Goal: Information Seeking & Learning: Find specific fact

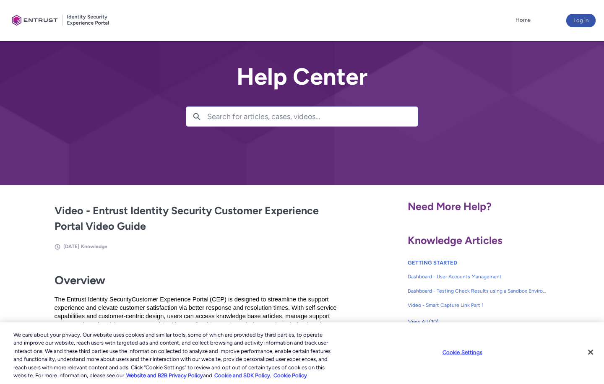
click at [315, 83] on h2 "Help Center" at bounding box center [302, 77] width 232 height 26
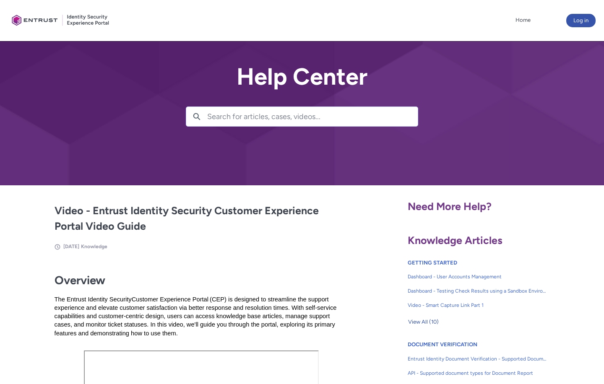
click at [36, 21] on div at bounding box center [60, 20] width 105 height 33
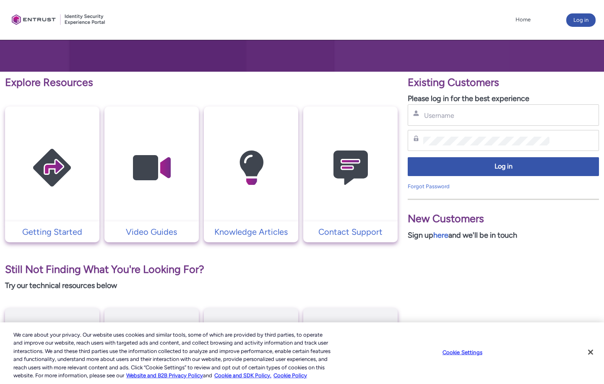
scroll to position [126, 0]
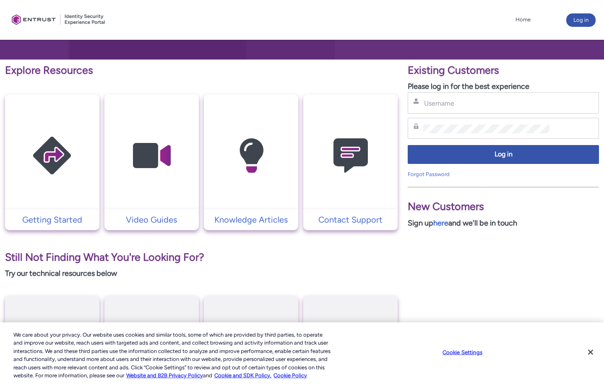
click at [149, 158] on img at bounding box center [152, 156] width 80 height 90
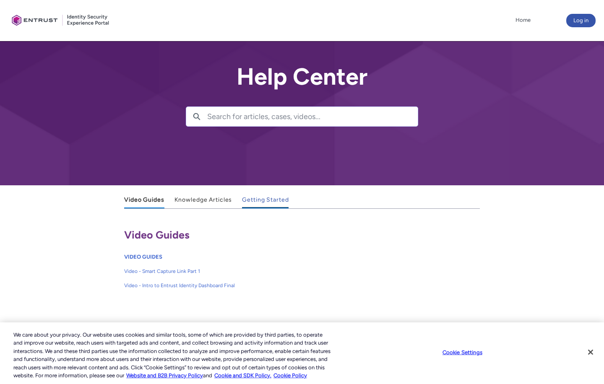
click at [268, 199] on span "Getting Started" at bounding box center [265, 199] width 47 height 7
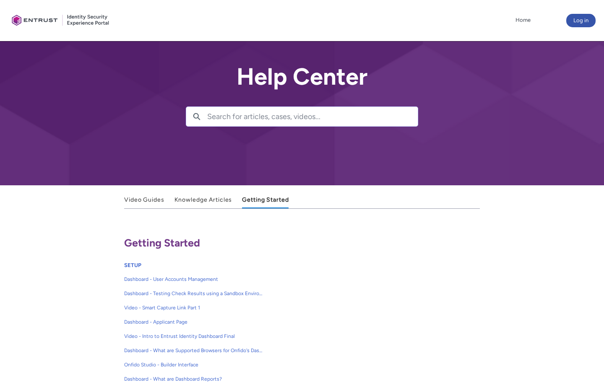
click at [23, 26] on div at bounding box center [60, 20] width 105 height 33
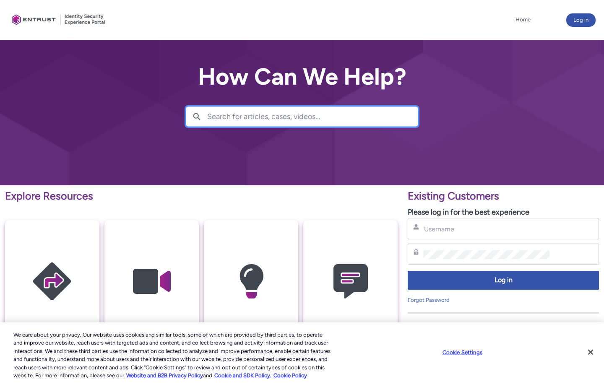
click at [229, 118] on input "Search for articles, cases, videos..." at bounding box center [312, 116] width 210 height 19
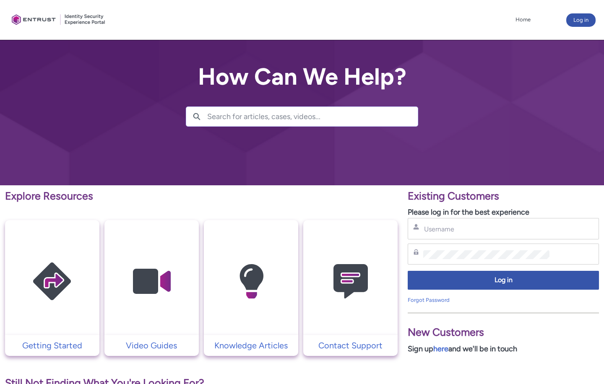
click at [227, 118] on input "Search for articles, cases, videos..." at bounding box center [312, 116] width 210 height 19
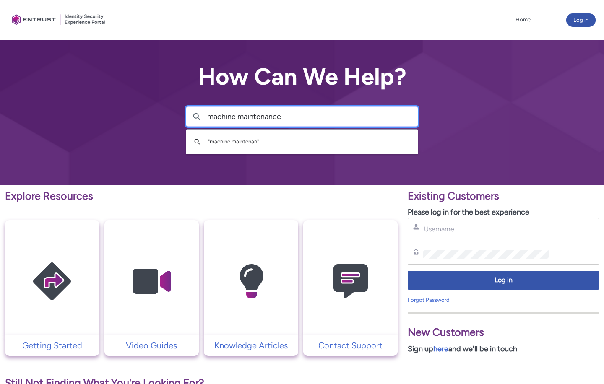
type input "machine maintenance"
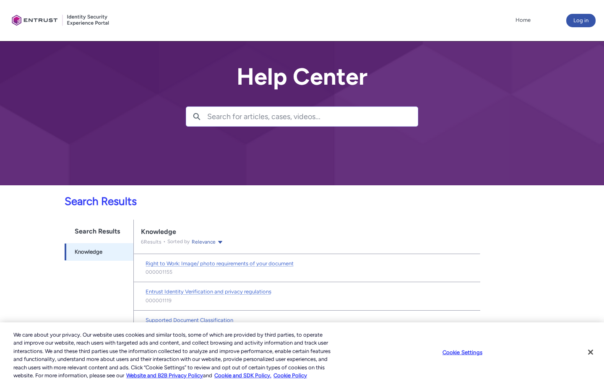
scroll to position [3, 0]
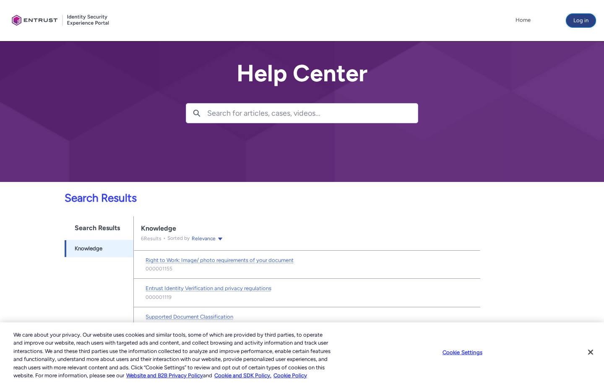
click at [582, 20] on button "Log in" at bounding box center [580, 20] width 29 height 13
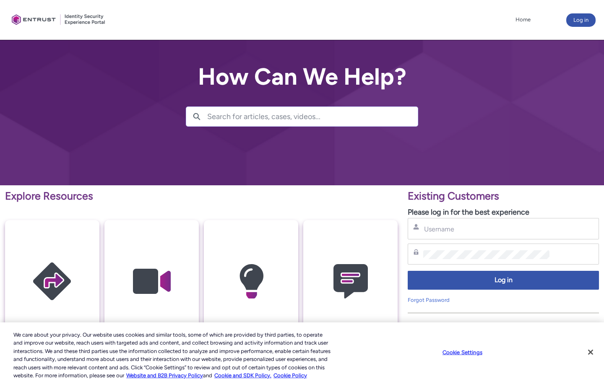
click at [452, 221] on div "Username" at bounding box center [502, 228] width 191 height 21
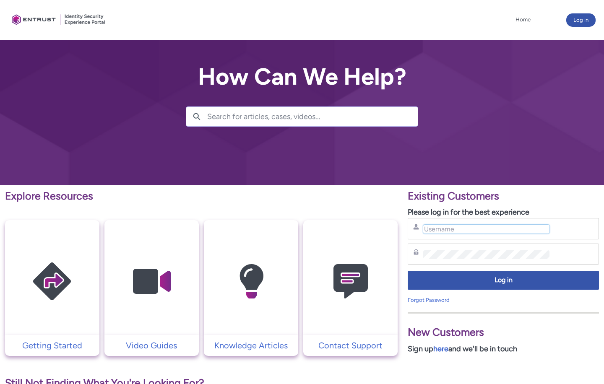
click at [455, 231] on input "Username" at bounding box center [486, 229] width 126 height 9
type input "[PERSON_NAME][EMAIL_ADDRESS][PERSON_NAME][DOMAIN_NAME]"
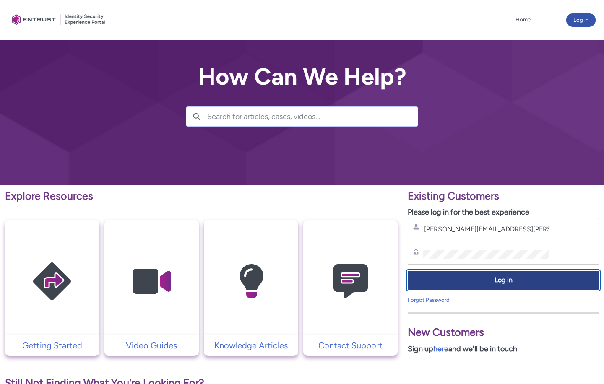
click at [445, 279] on span "Log in" at bounding box center [503, 280] width 180 height 10
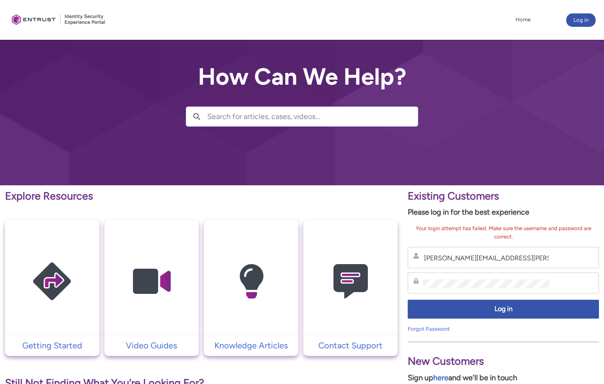
click at [394, 182] on div at bounding box center [302, 92] width 604 height 185
click at [305, 283] on div "Explore Resources Getting Started Video Guides Knowledge Articles Contact Suppo…" at bounding box center [302, 371] width 604 height 372
click at [225, 281] on div "Explore Resources Getting Started Video Guides Knowledge Articles Contact Suppo…" at bounding box center [302, 371] width 604 height 372
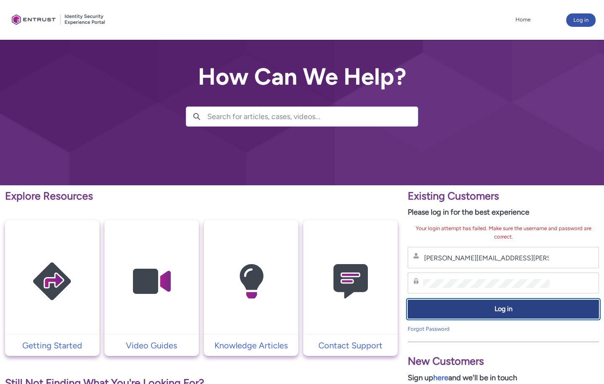
click at [426, 304] on button "Log in" at bounding box center [502, 309] width 191 height 19
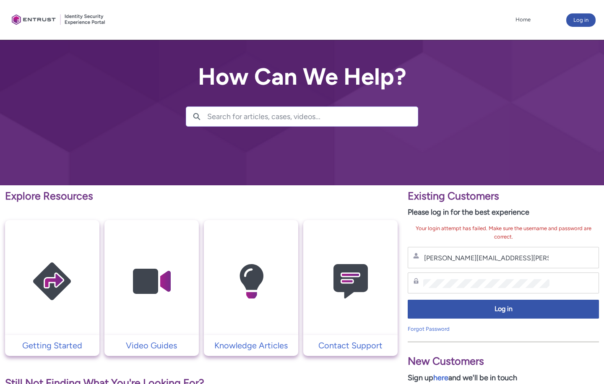
click at [440, 237] on div "Your login attempt has failed. Make sure the username and password are correct." at bounding box center [502, 232] width 191 height 16
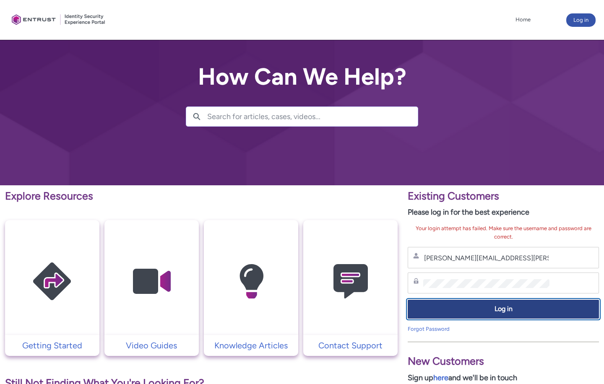
click at [500, 308] on span "Log in" at bounding box center [503, 309] width 180 height 10
